Goal: Task Accomplishment & Management: Complete application form

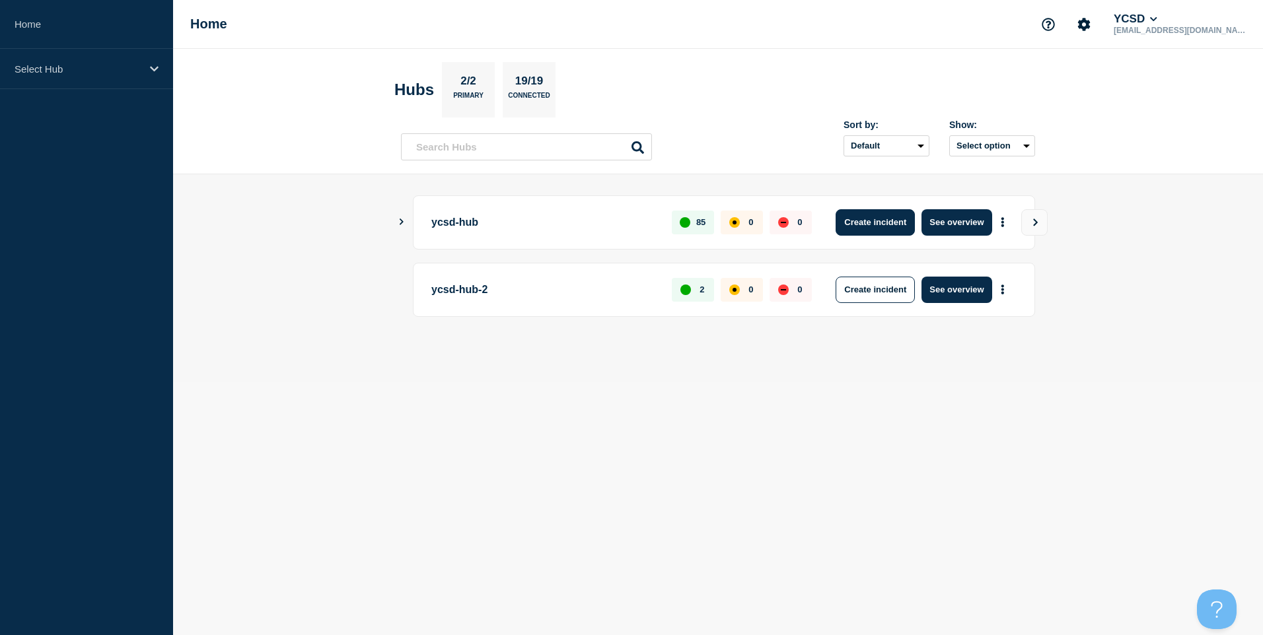
click at [885, 224] on button "Create incident" at bounding box center [874, 222] width 79 height 26
click at [873, 213] on button "Create incident" at bounding box center [874, 222] width 79 height 26
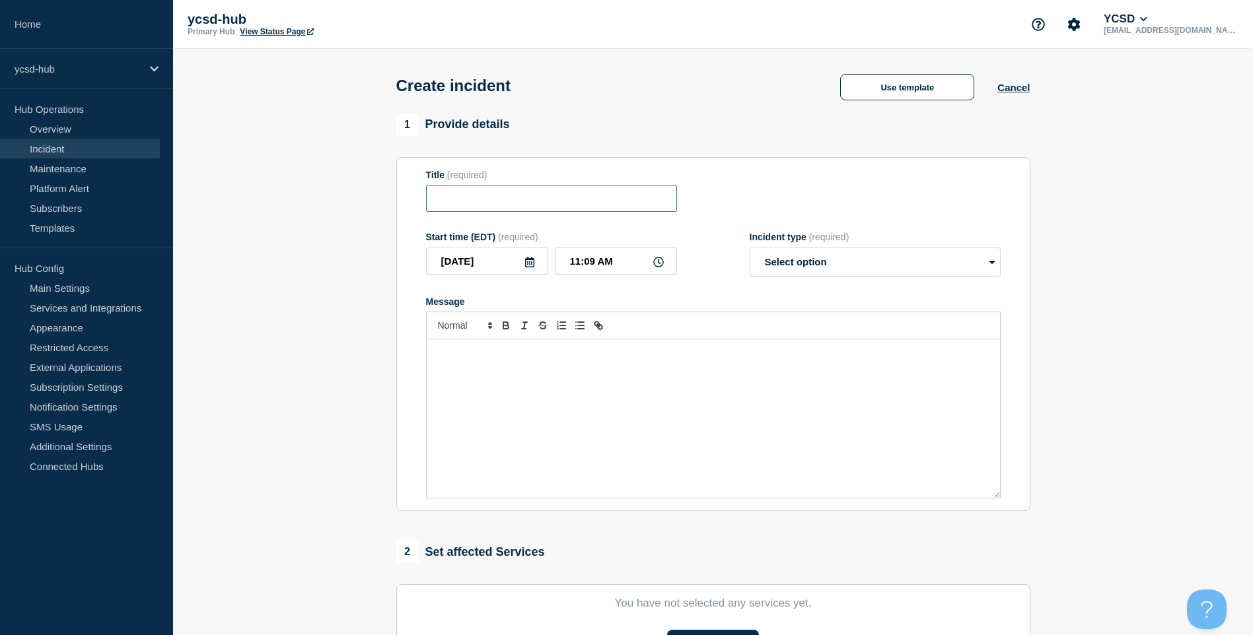
click at [549, 190] on input "Title" at bounding box center [551, 198] width 251 height 27
type input "Aspen not making changes or allowing sign-in"
click at [846, 282] on form "Title (required) Aspen not making changes or allowing sign-in Start time (EDT) …" at bounding box center [713, 335] width 574 height 330
click at [853, 271] on select "Select option Investigating Identified Monitoring" at bounding box center [874, 262] width 251 height 29
select select "investigating"
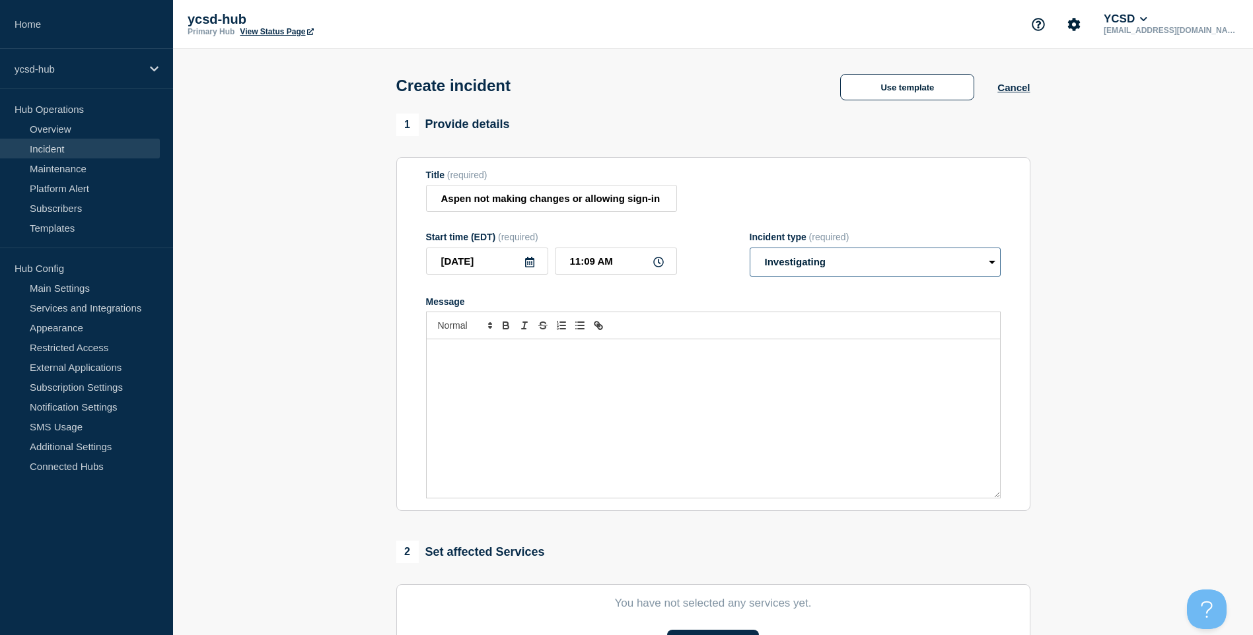
click at [749, 250] on select "Select option Investigating Identified Monitoring" at bounding box center [874, 262] width 251 height 29
click at [544, 394] on div "Message" at bounding box center [713, 418] width 573 height 158
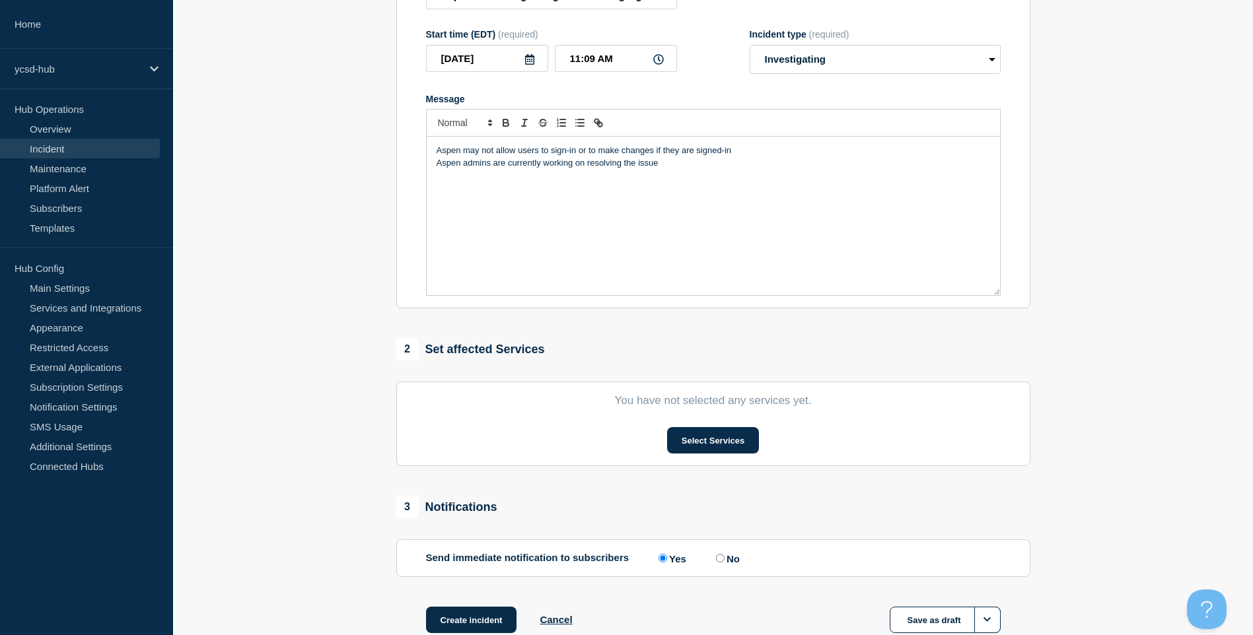
scroll to position [290, 0]
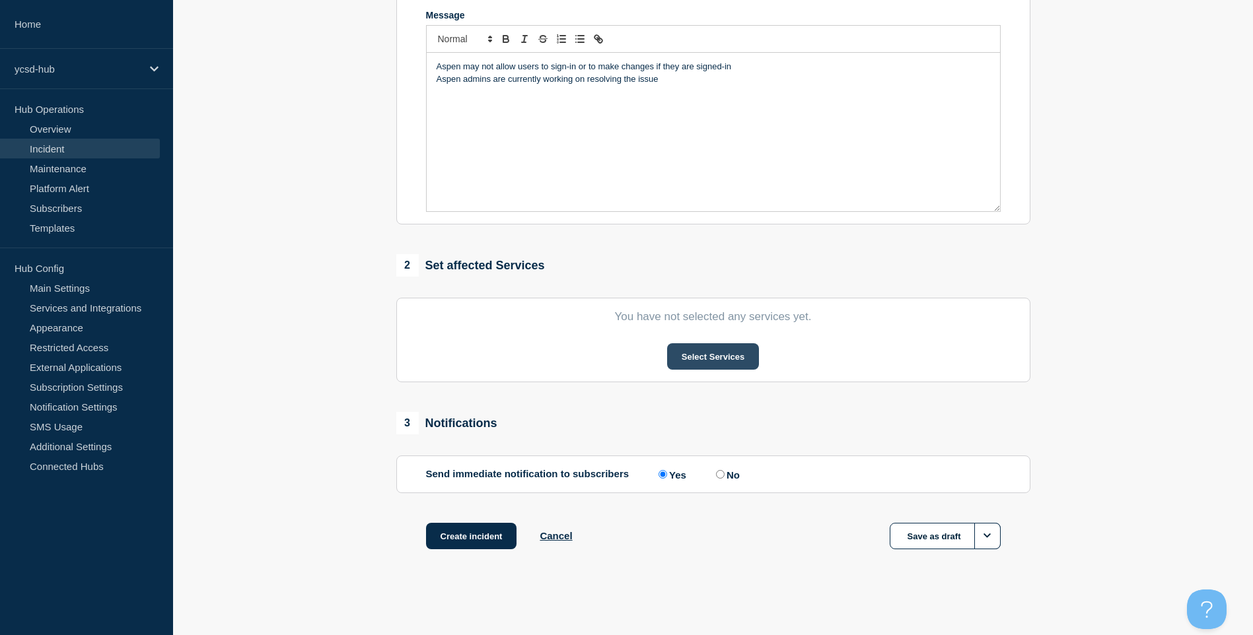
click at [717, 361] on button "Select Services" at bounding box center [713, 356] width 92 height 26
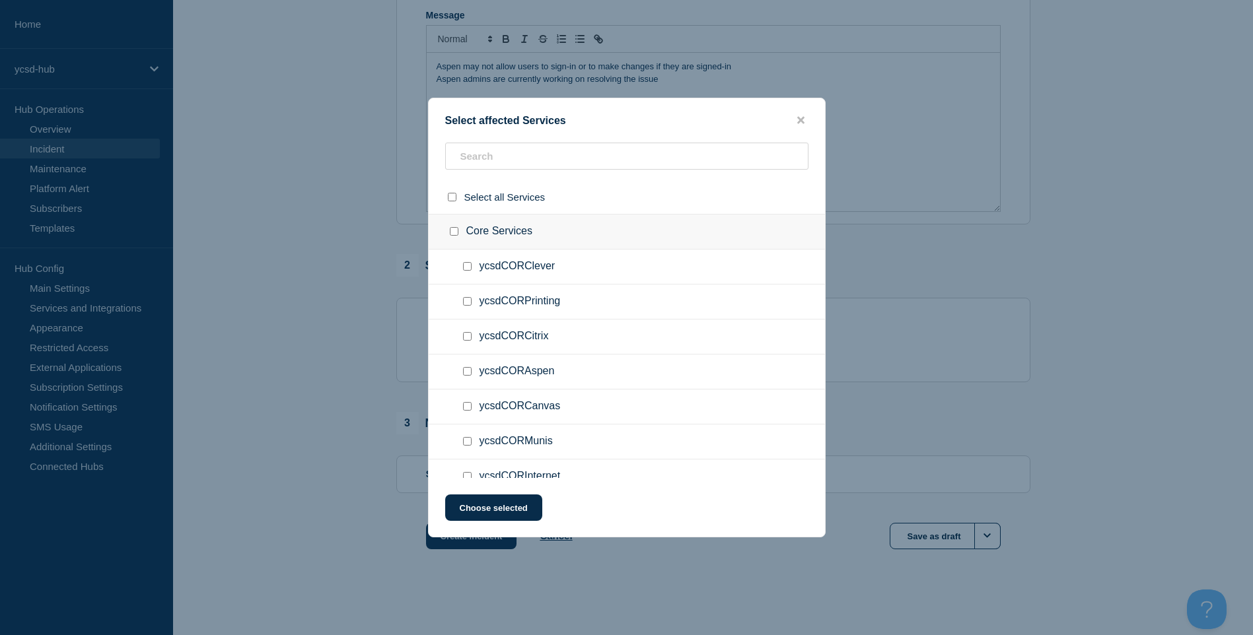
click at [615, 285] on ul "ycsdCORClever" at bounding box center [627, 267] width 396 height 35
click at [602, 170] on input "text" at bounding box center [626, 156] width 363 height 27
type input "a"
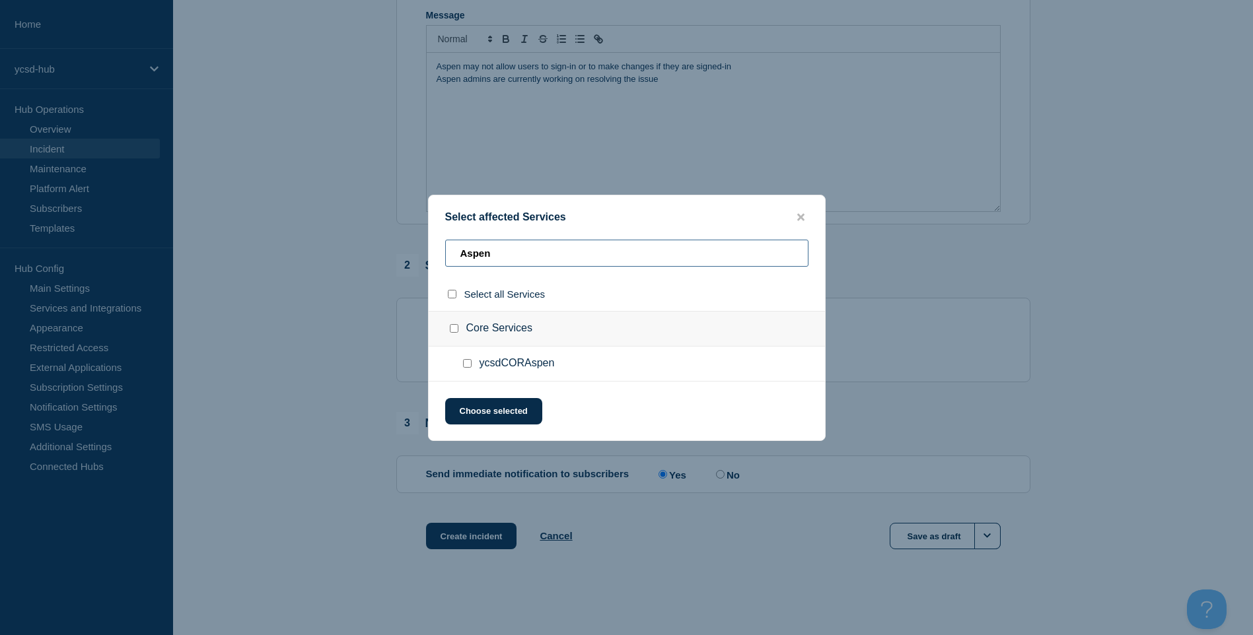
type input "Aspen"
click at [464, 355] on ul "ycsdCORAspen" at bounding box center [627, 364] width 396 height 35
click at [471, 367] on div at bounding box center [469, 363] width 19 height 13
click at [460, 363] on ul "ycsdCORAspen" at bounding box center [627, 364] width 396 height 35
click at [466, 368] on input "ycsdCORAspen checkbox" at bounding box center [467, 363] width 9 height 9
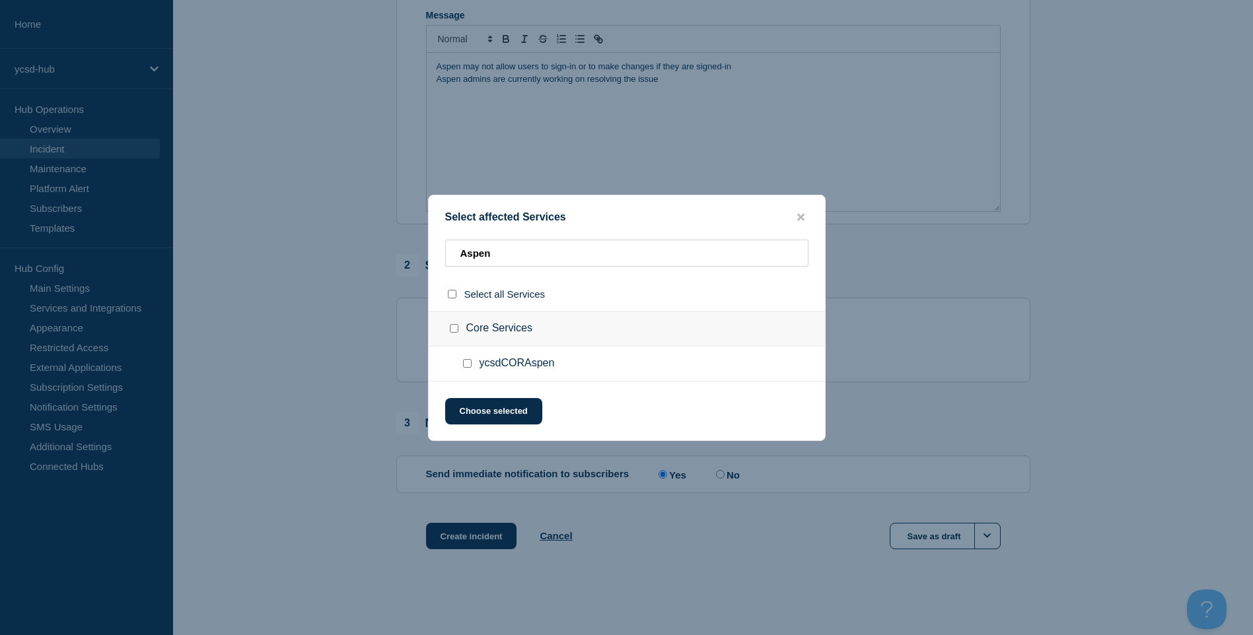
checkbox input "true"
click at [498, 411] on button "Choose selected" at bounding box center [493, 411] width 97 height 26
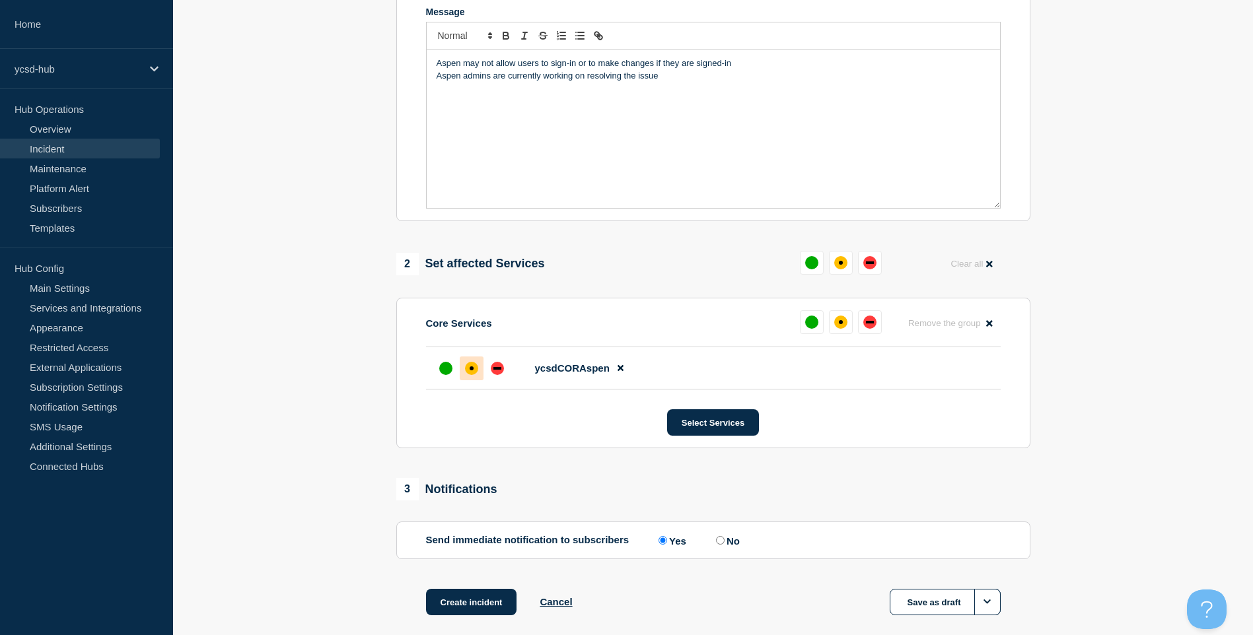
click at [476, 375] on div "affected" at bounding box center [471, 368] width 13 height 13
click at [458, 600] on button "Create incident" at bounding box center [471, 602] width 91 height 26
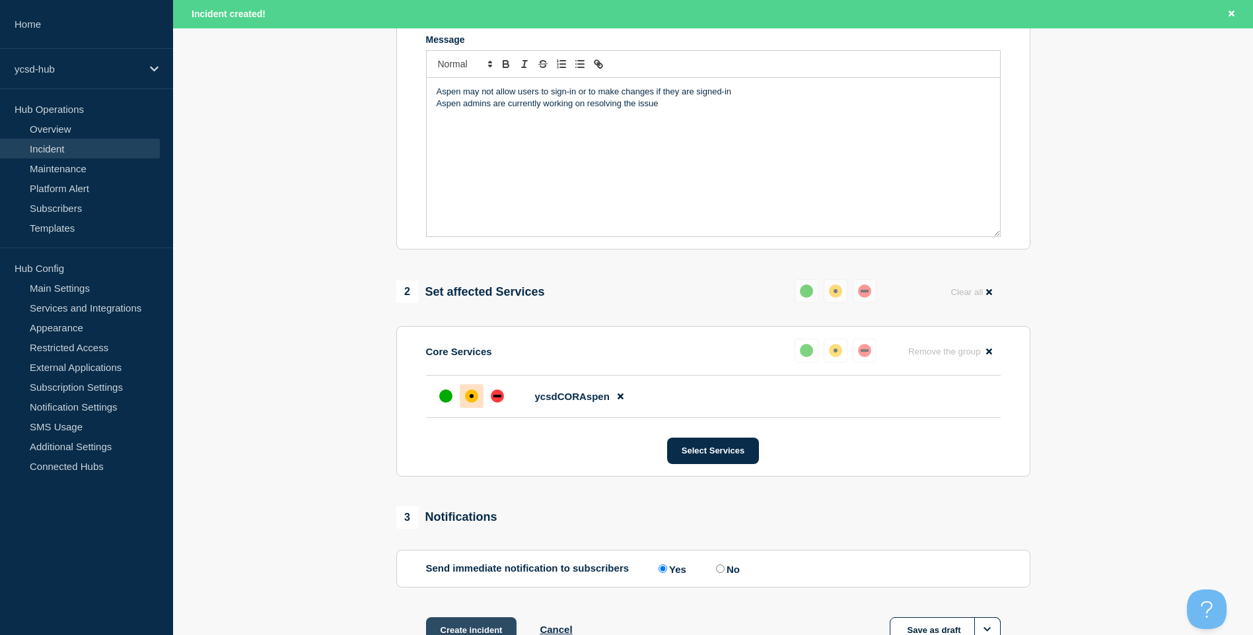
scroll to position [318, 0]
